Goal: Task Accomplishment & Management: Use online tool/utility

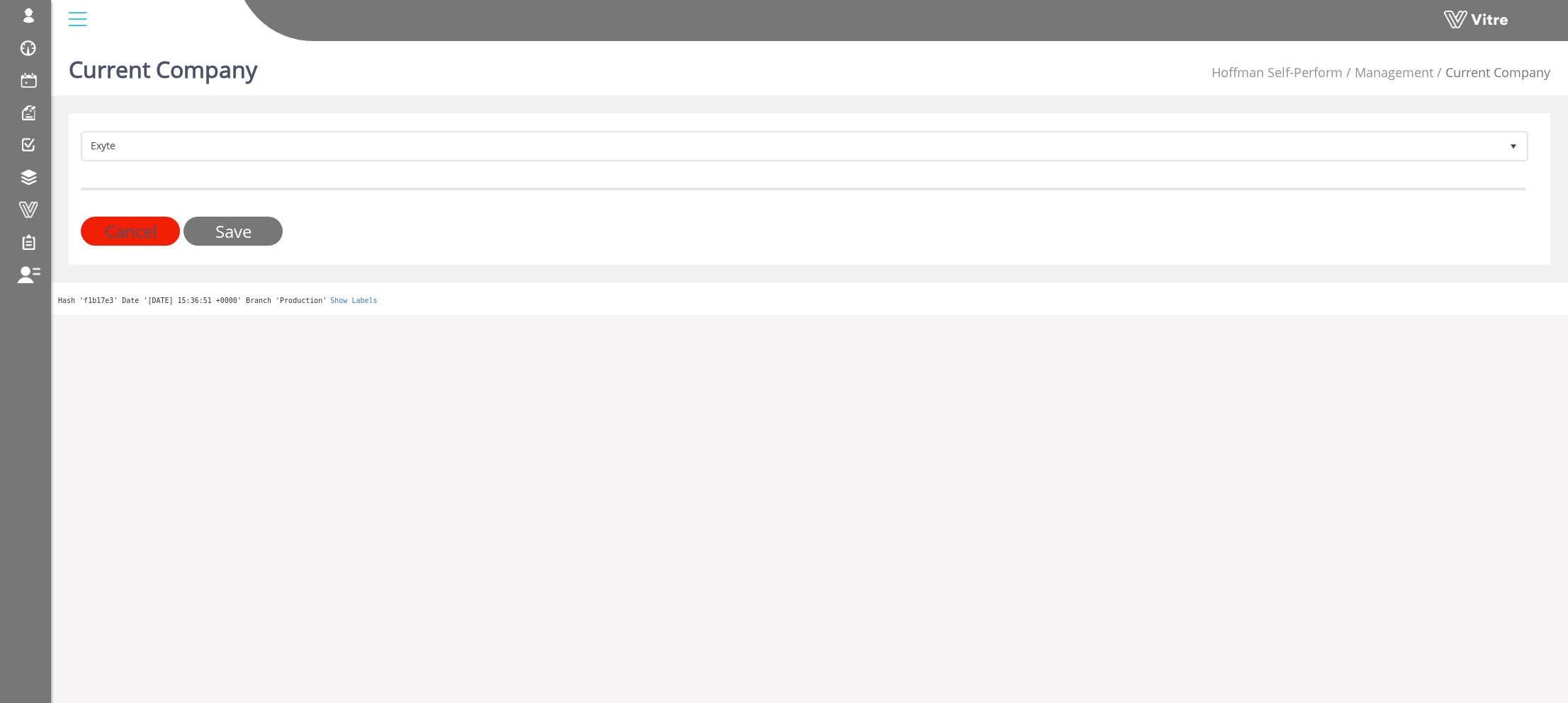
click at [239, 233] on input "Save" at bounding box center [233, 232] width 99 height 29
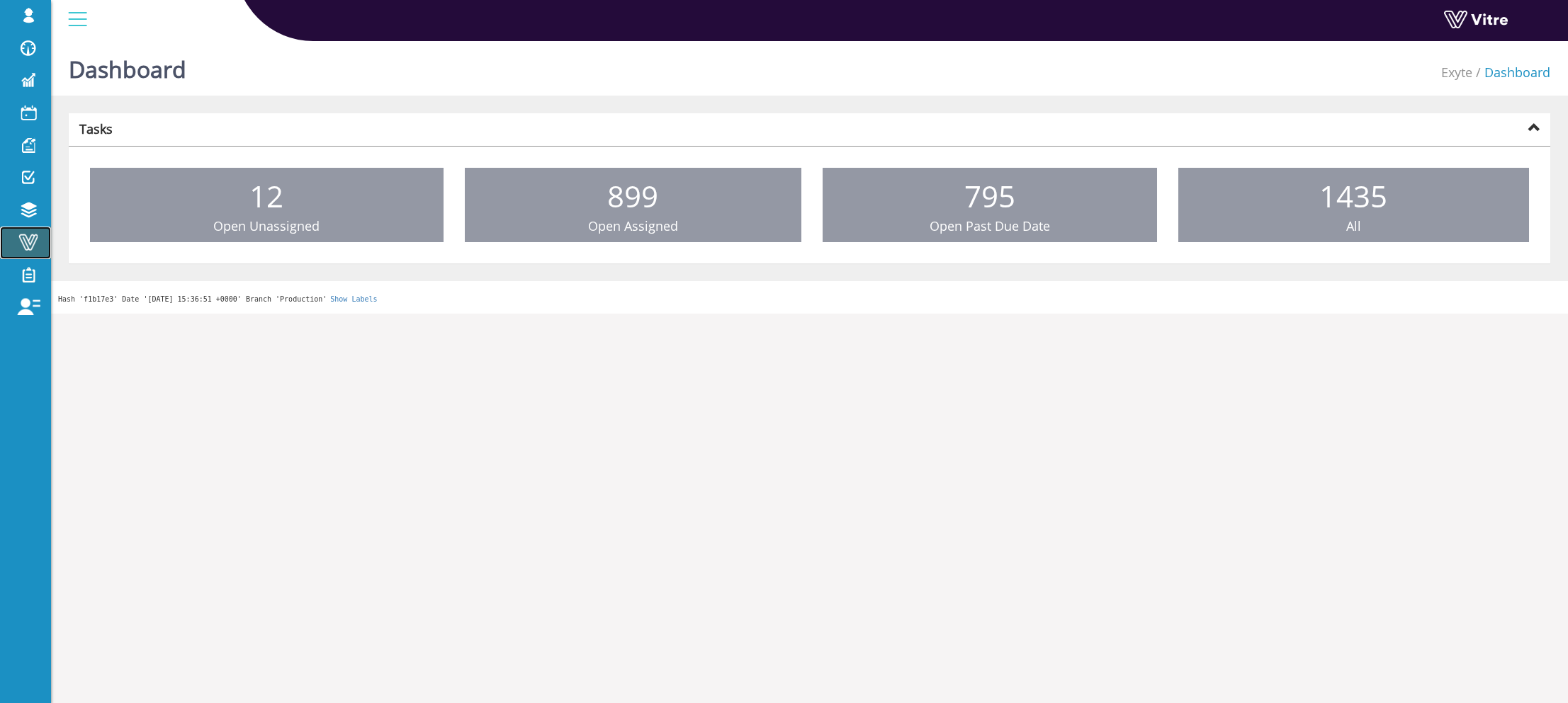
click at [17, 245] on span at bounding box center [28, 242] width 36 height 17
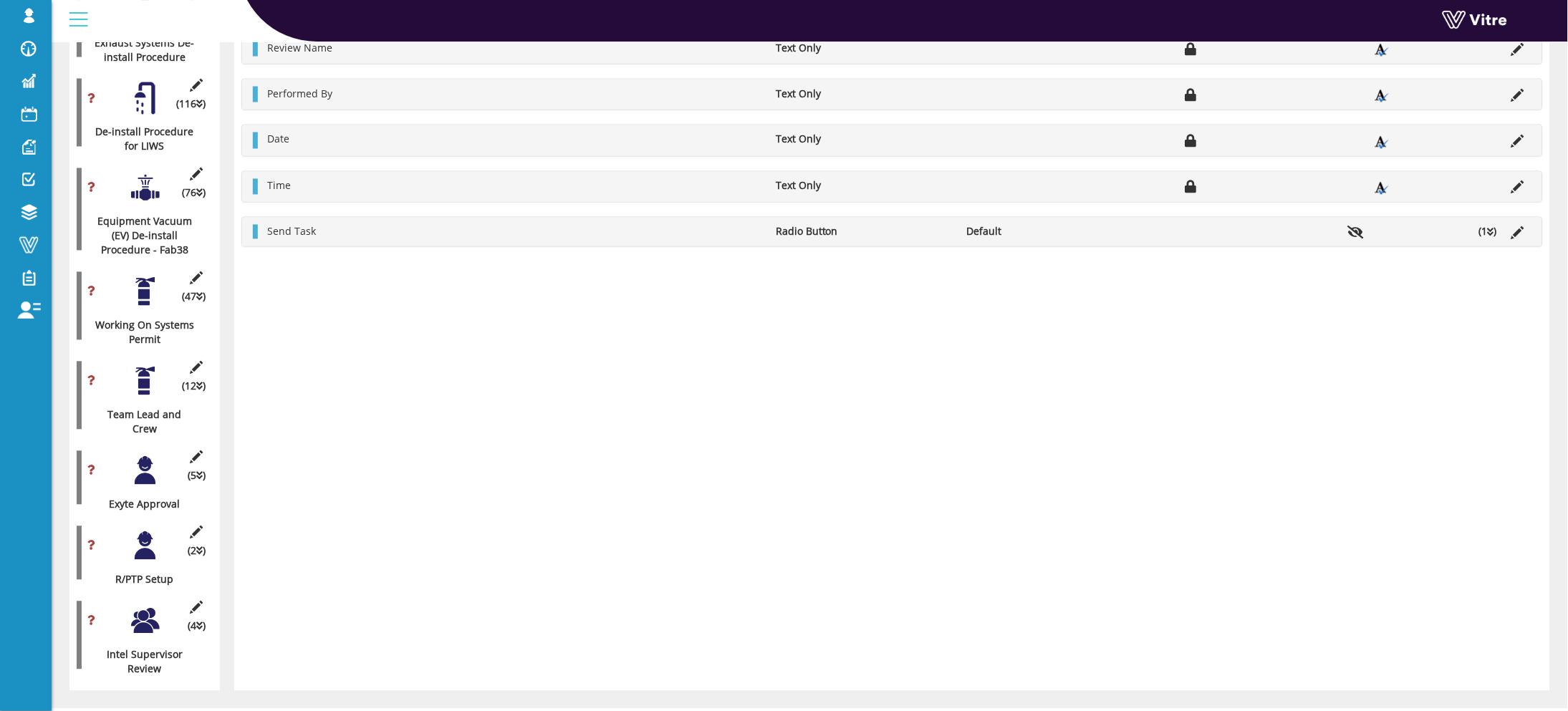
scroll to position [2340, 0]
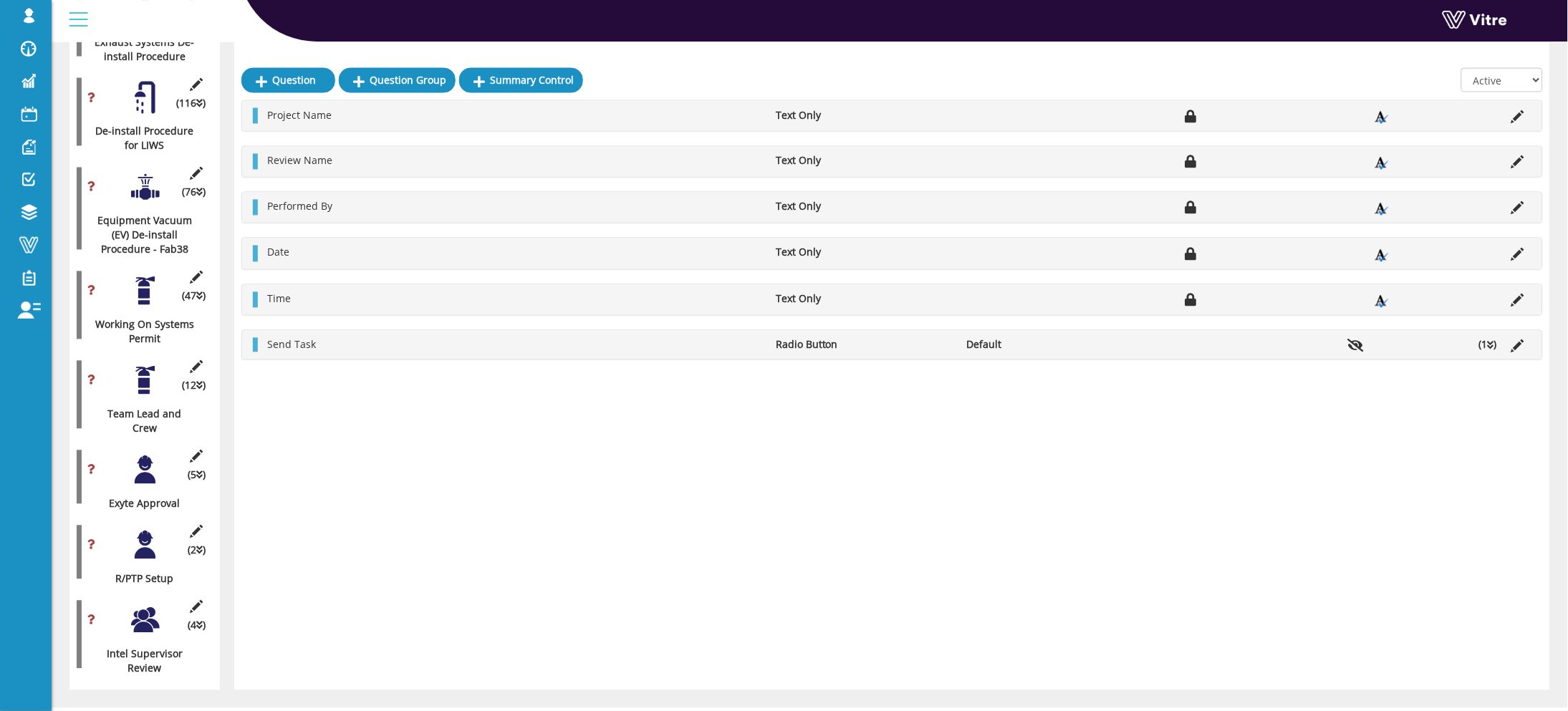
click at [156, 454] on div at bounding box center [144, 469] width 32 height 32
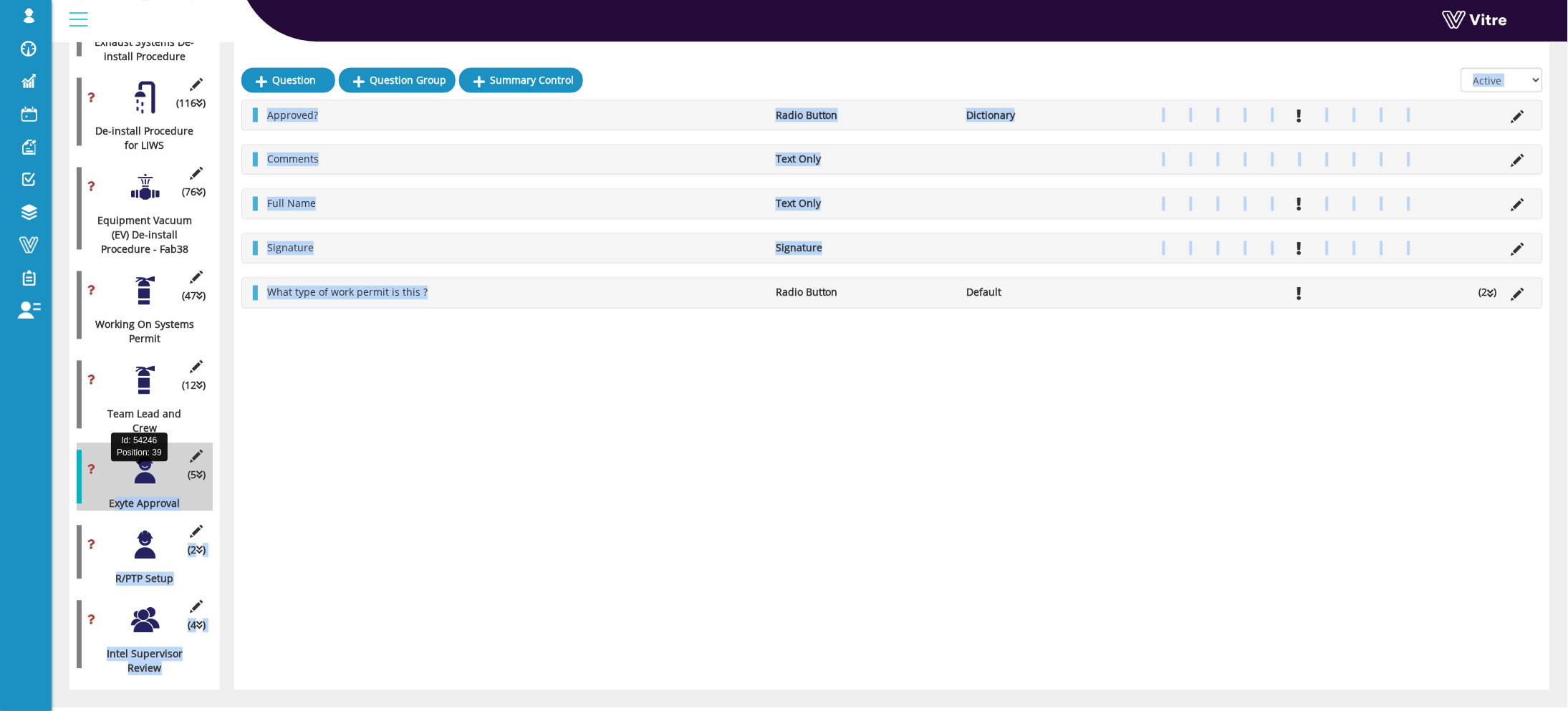
drag, startPoint x: 269, startPoint y: 472, endPoint x: 112, endPoint y: 473, distance: 157.0
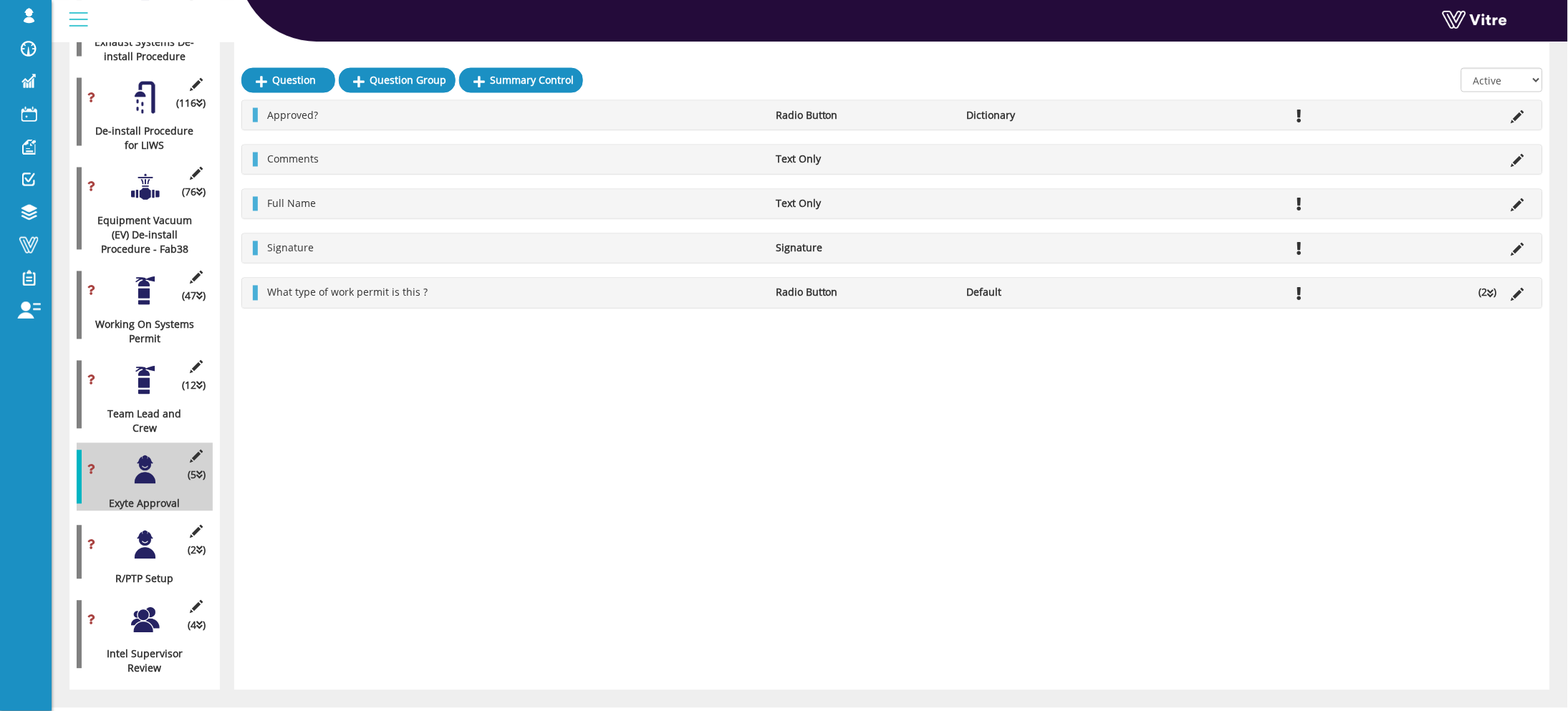
drag, startPoint x: 70, startPoint y: 467, endPoint x: 211, endPoint y: 479, distance: 141.5
copy div "Exyte Approval"
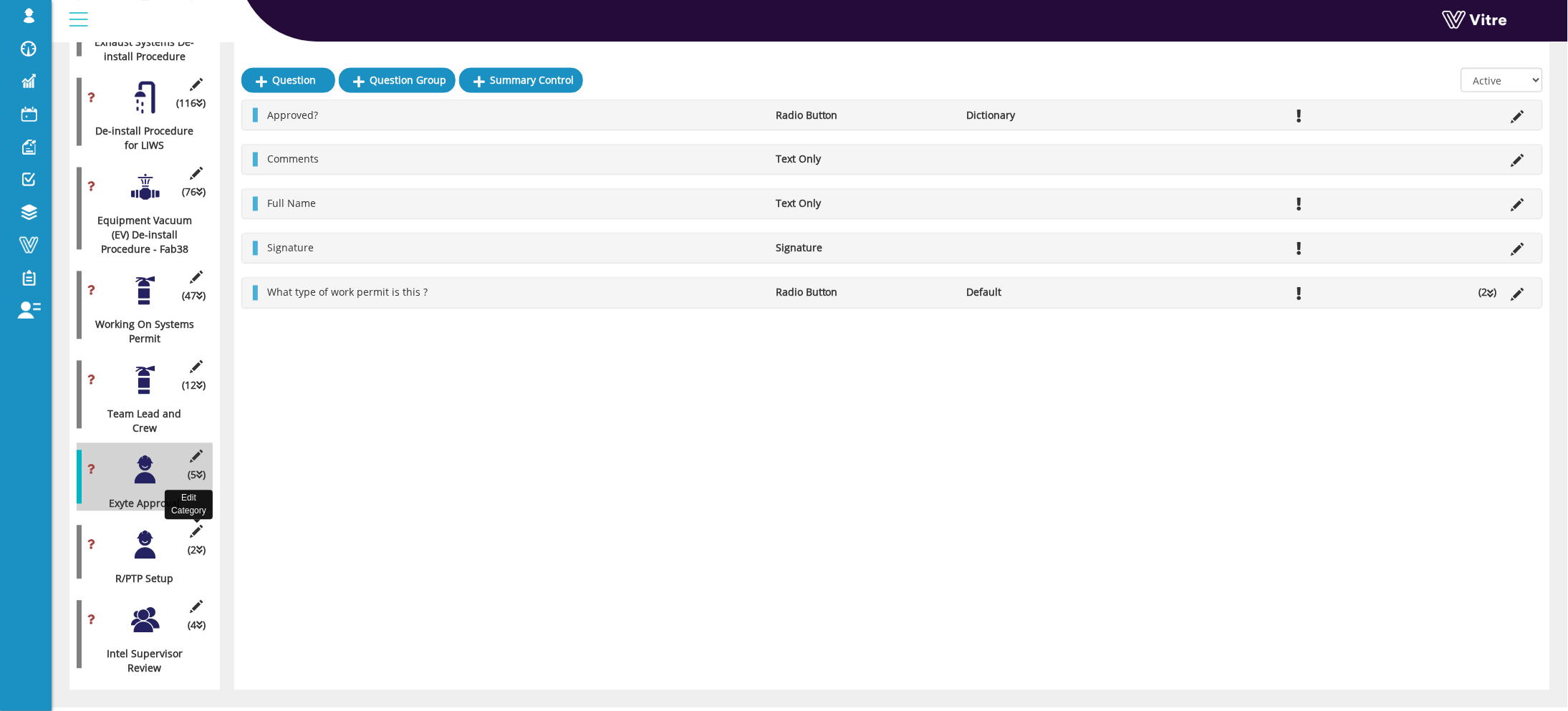
click at [204, 526] on icon at bounding box center [197, 532] width 18 height 13
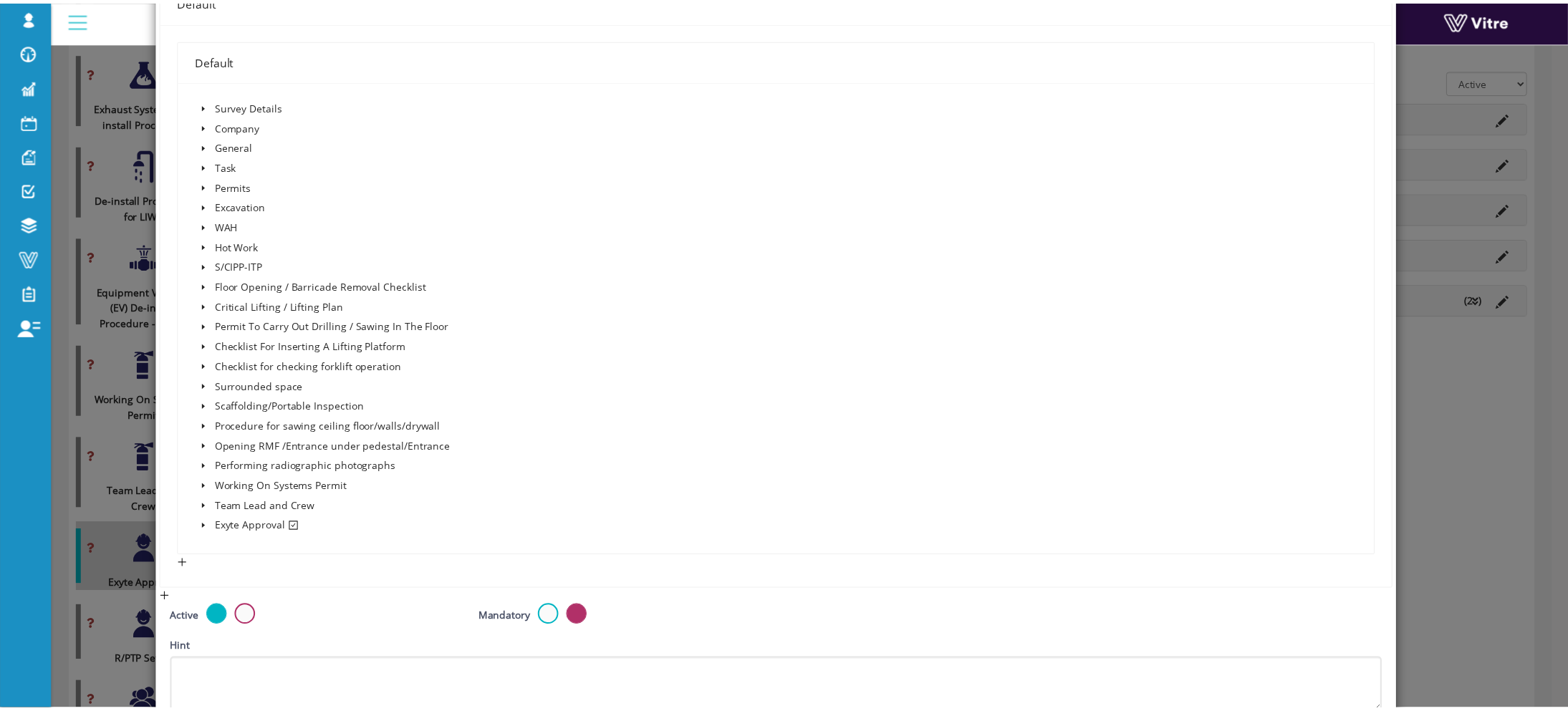
scroll to position [436, 0]
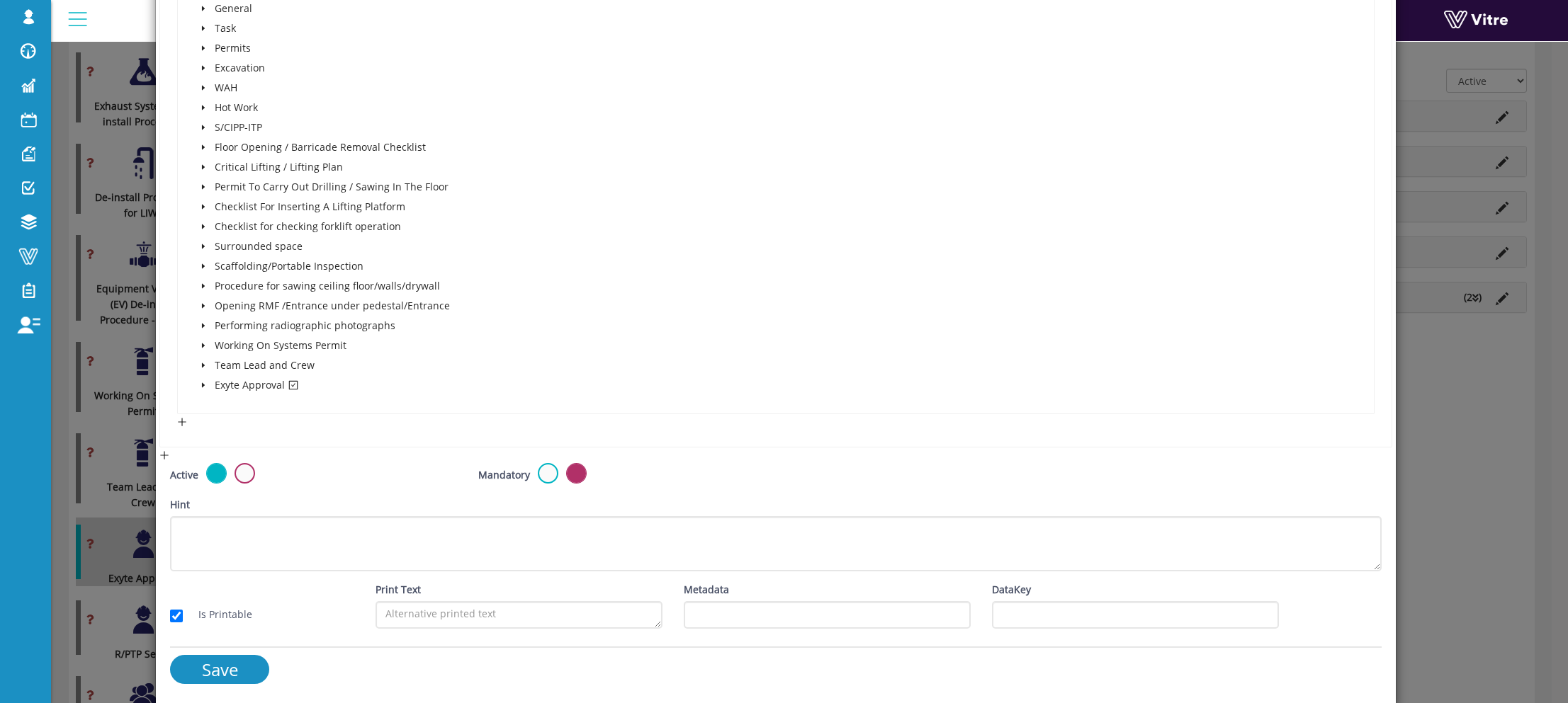
click at [203, 381] on icon "caret-down" at bounding box center [203, 385] width 7 height 7
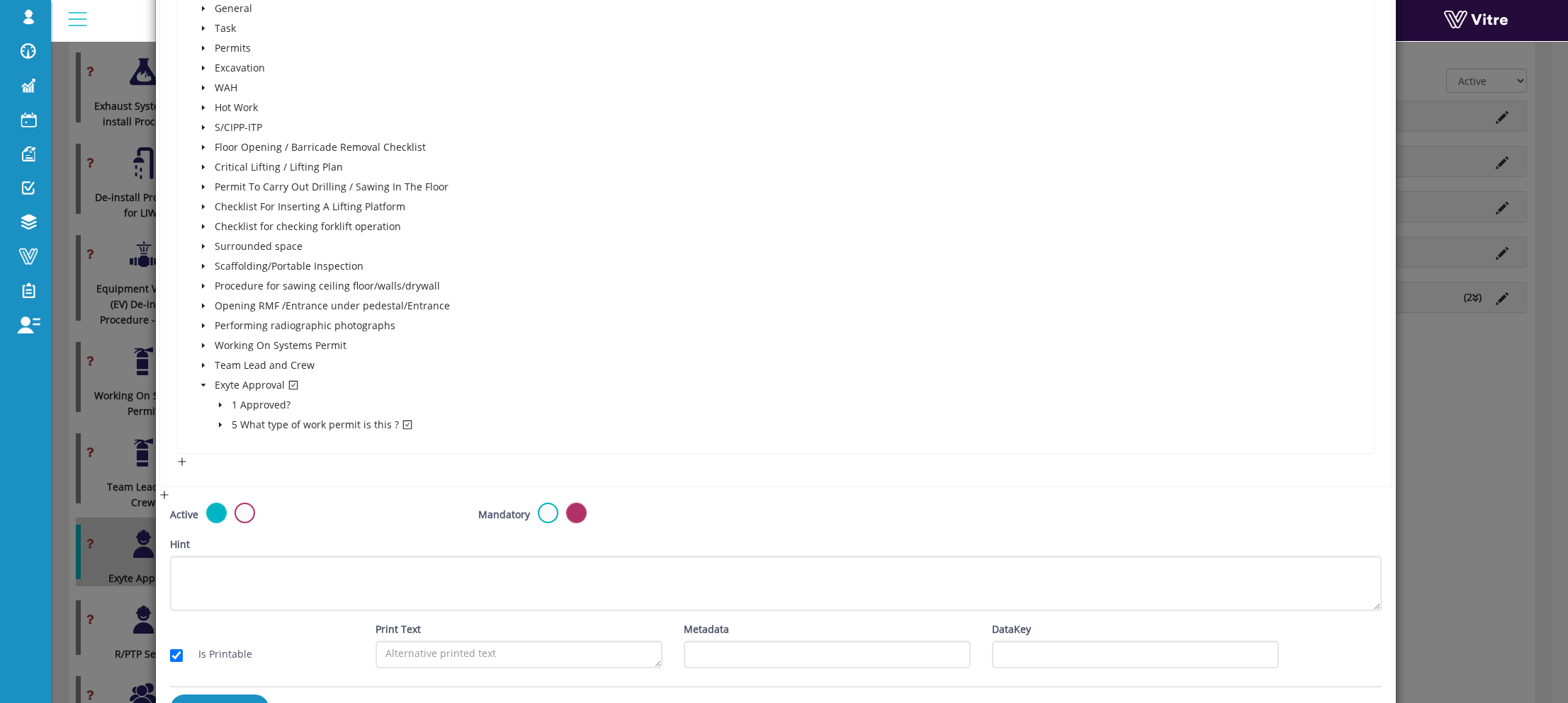
click at [223, 420] on span at bounding box center [220, 424] width 17 height 17
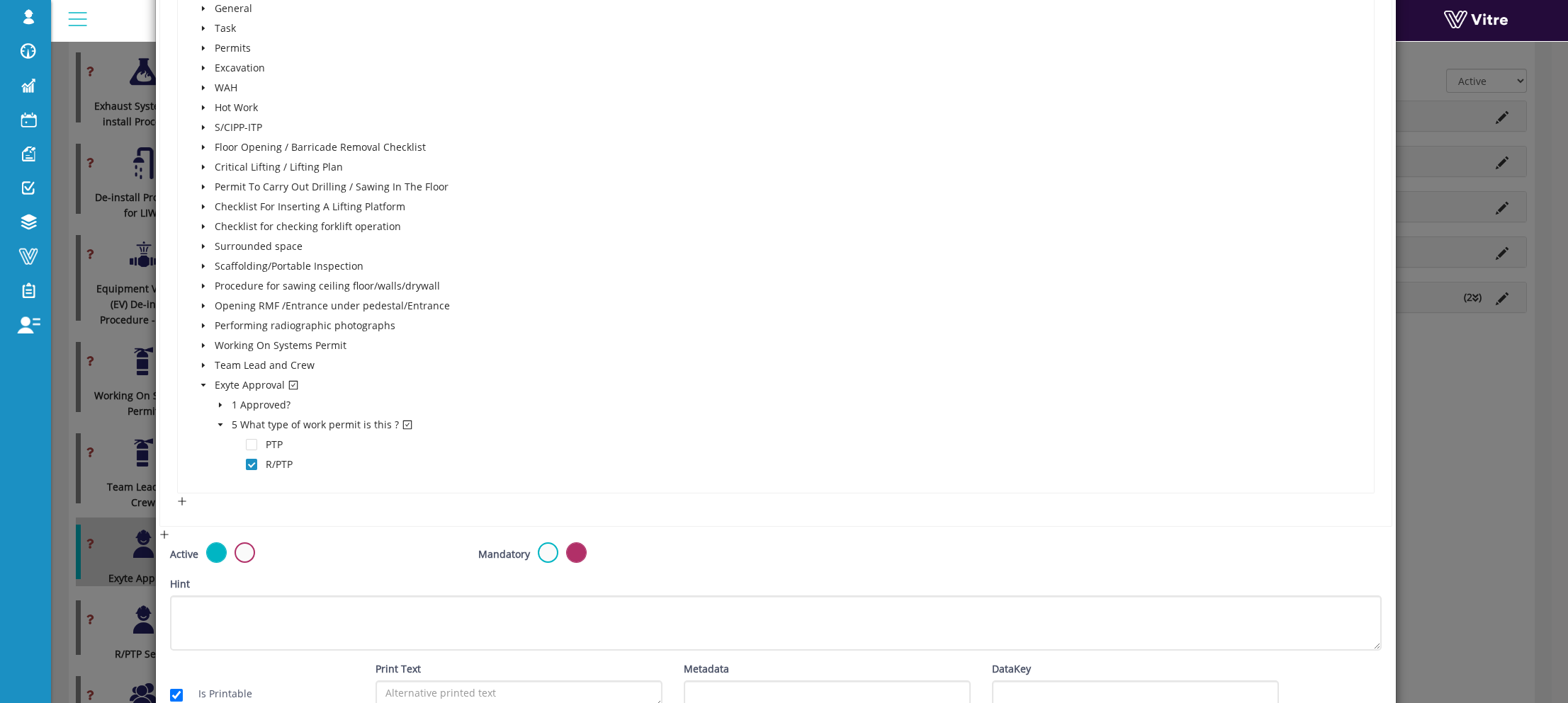
click at [67, 488] on div "× Edit Category Name R/PTP Setup Image 10 10 Presentation Conditional 5 Set Dur…" at bounding box center [784, 352] width 1568 height 703
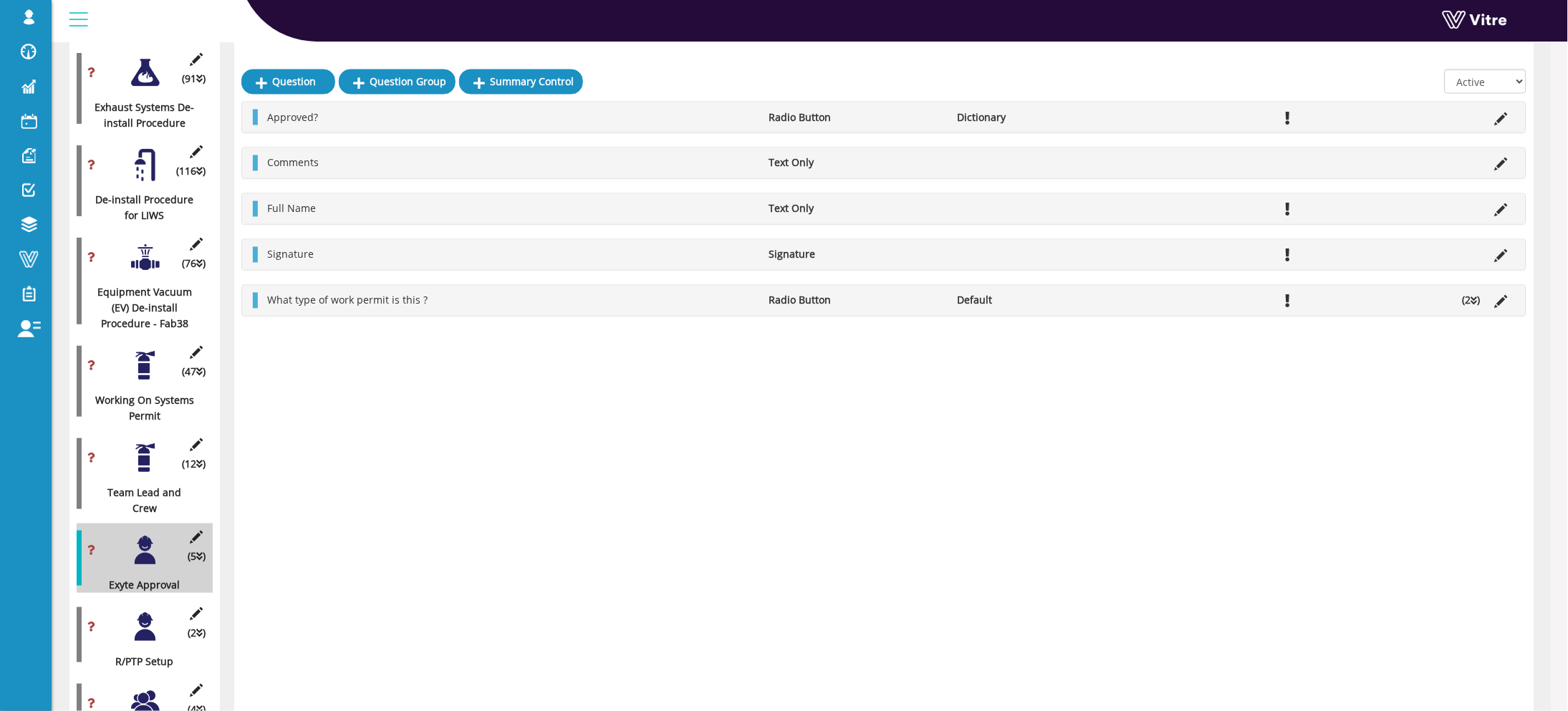
click at [147, 534] on div at bounding box center [144, 550] width 32 height 32
